Goal: Navigation & Orientation: Find specific page/section

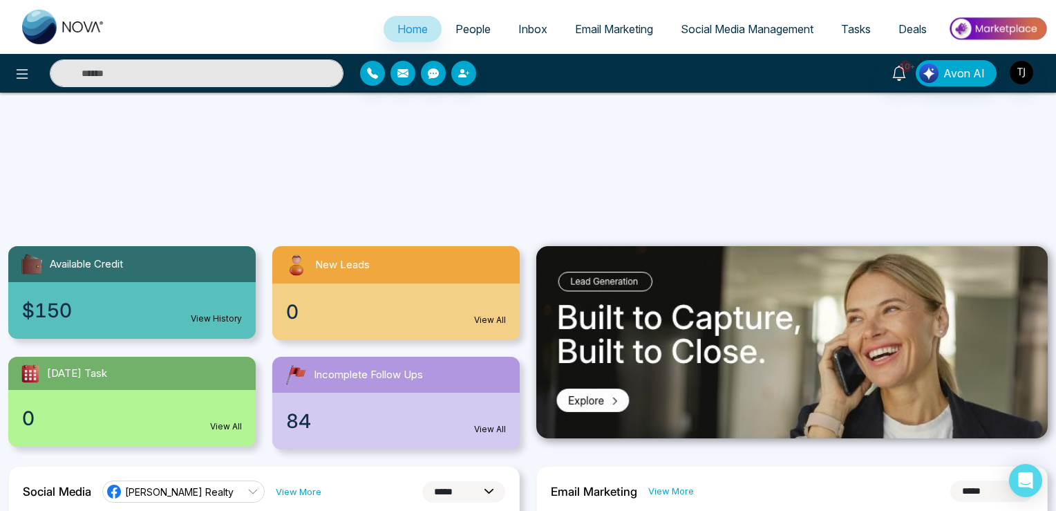
select select "*"
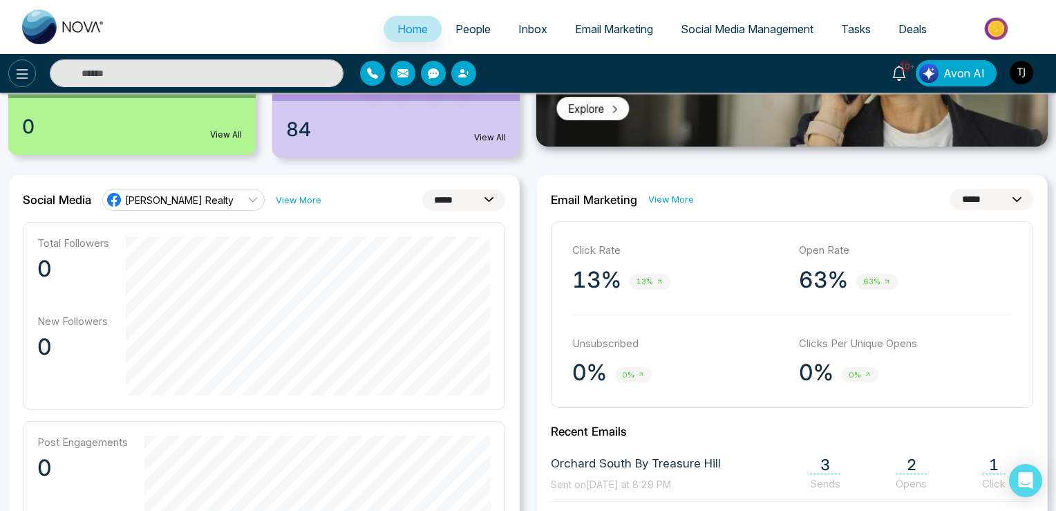
click at [23, 77] on icon at bounding box center [22, 74] width 17 height 17
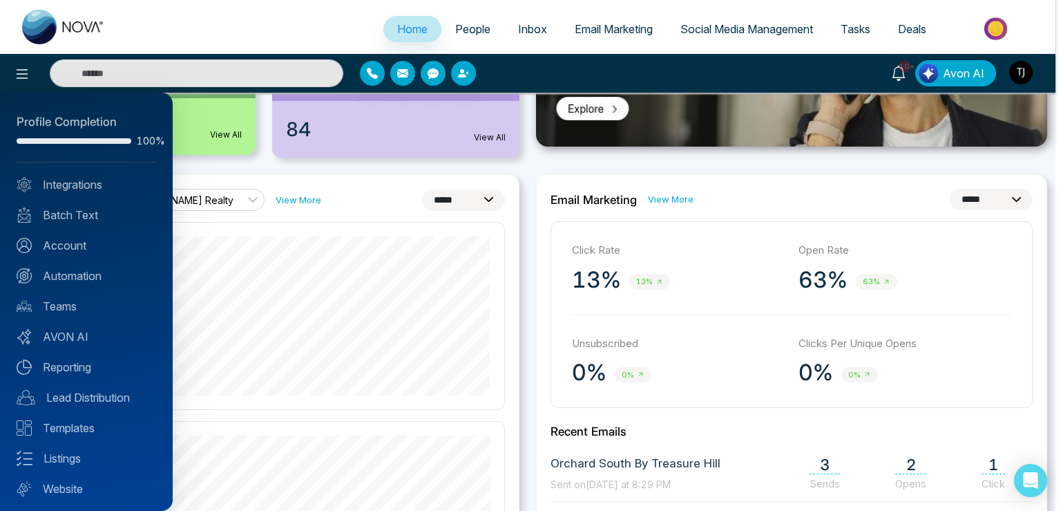
click at [472, 25] on div at bounding box center [530, 255] width 1061 height 511
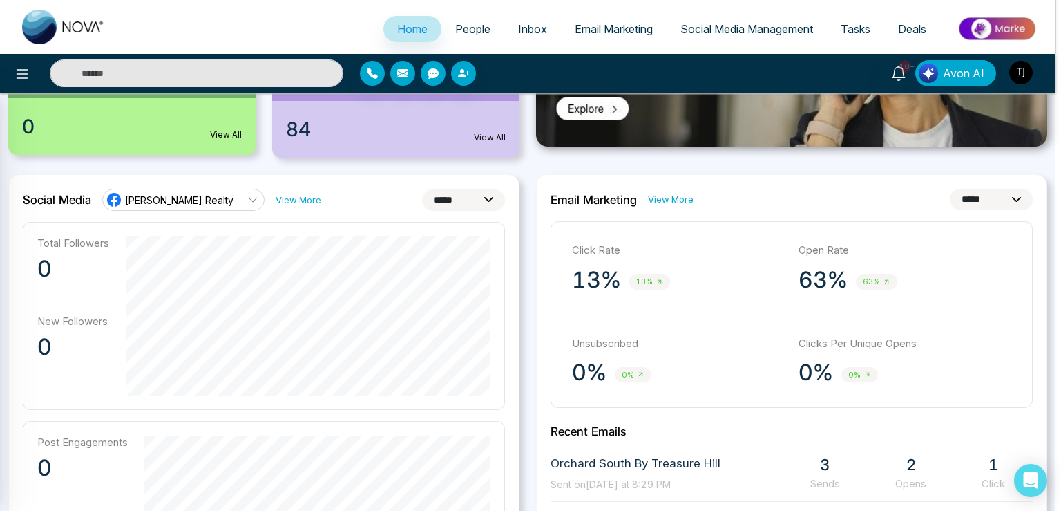
click at [472, 25] on div at bounding box center [530, 255] width 1061 height 511
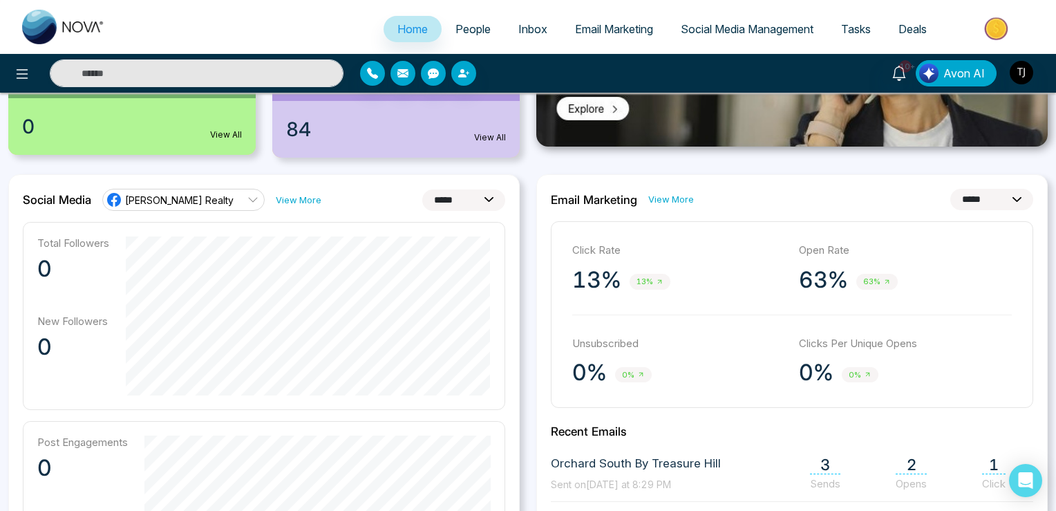
click at [472, 25] on span "People" at bounding box center [472, 29] width 35 height 14
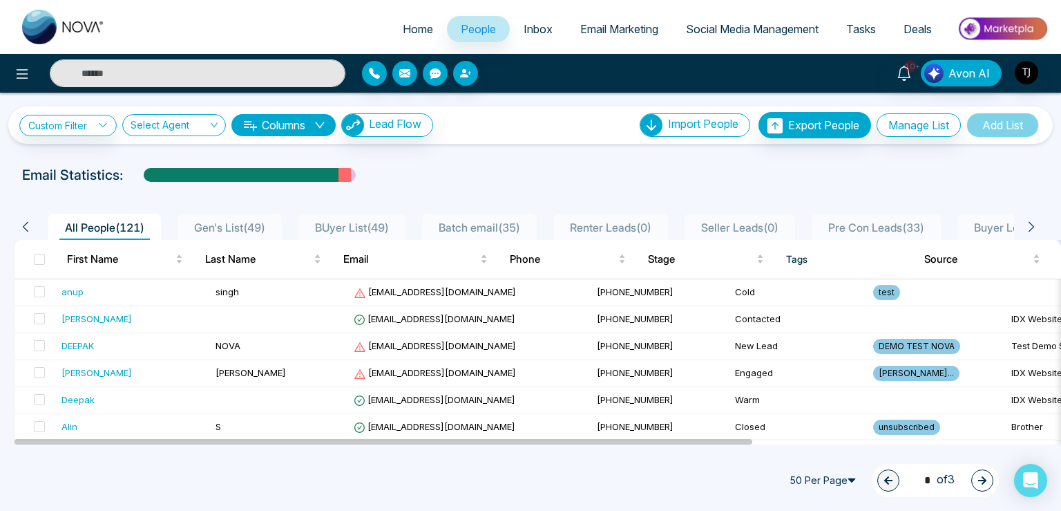
click at [712, 14] on ul "Home People Inbox Email Marketing Social Media Management Tasks Deals" at bounding box center [586, 30] width 934 height 38
click at [712, 25] on span "Social Media Management" at bounding box center [752, 29] width 133 height 14
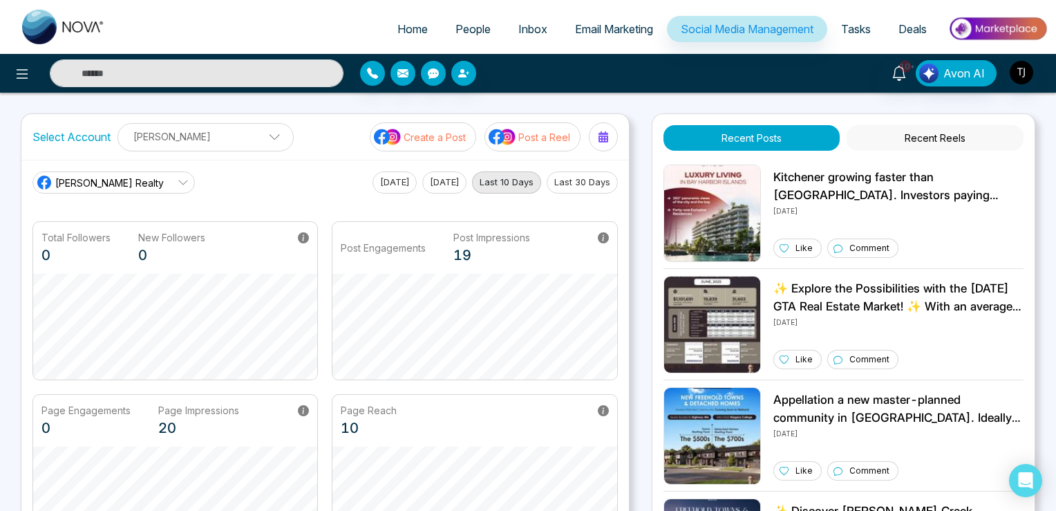
click at [406, 27] on span "Home" at bounding box center [412, 29] width 30 height 14
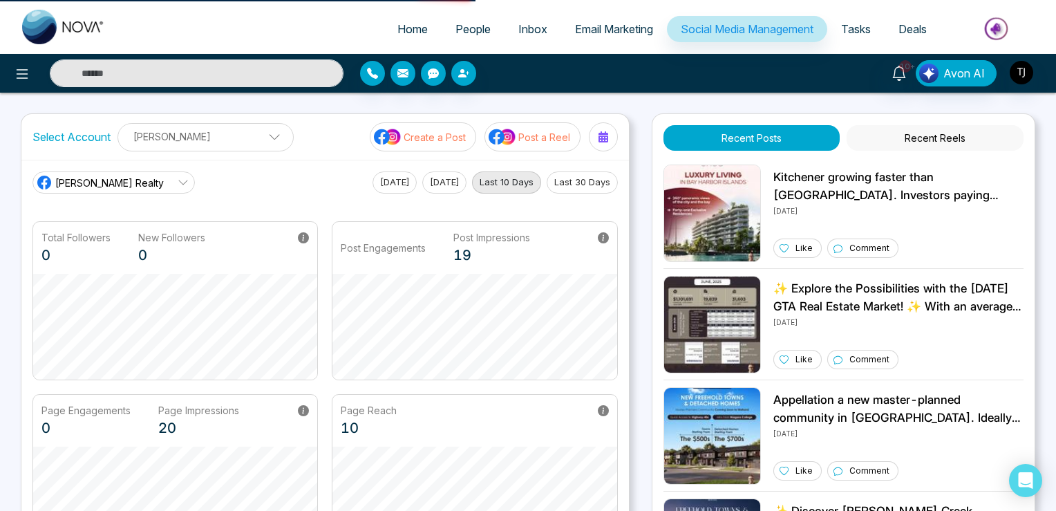
select select "*"
